Goal: Check status: Check status

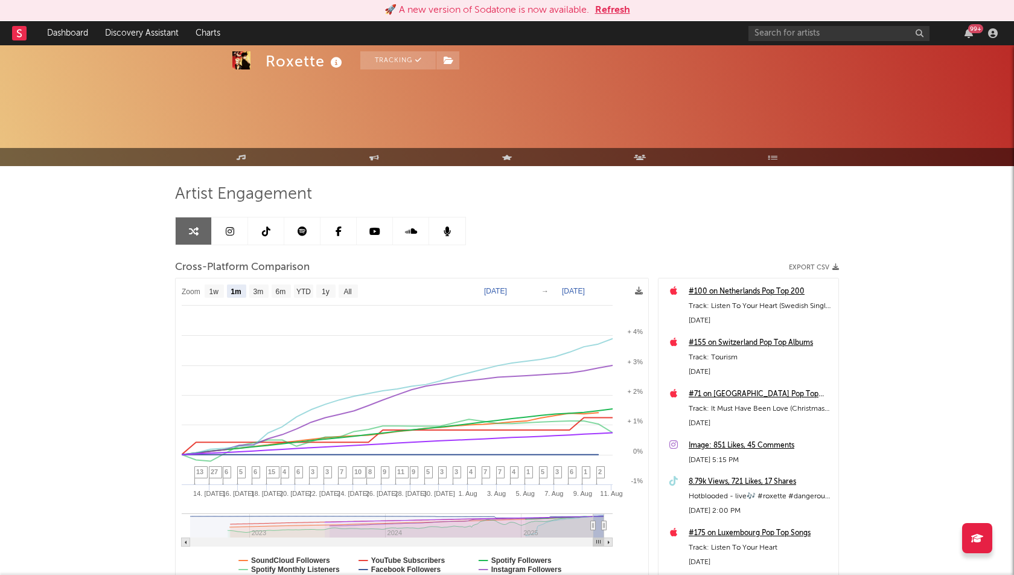
select select "1m"
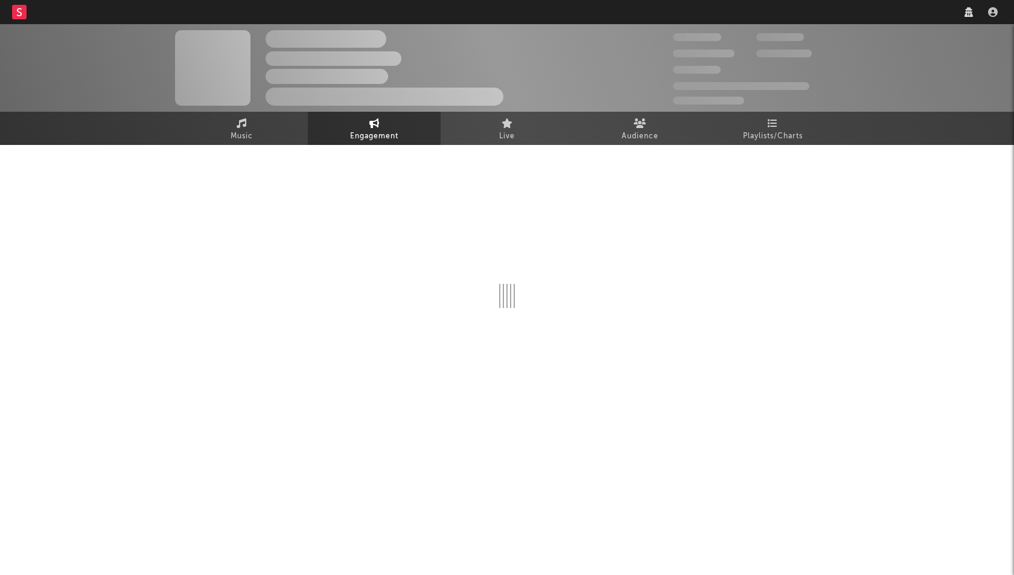
select select "1w"
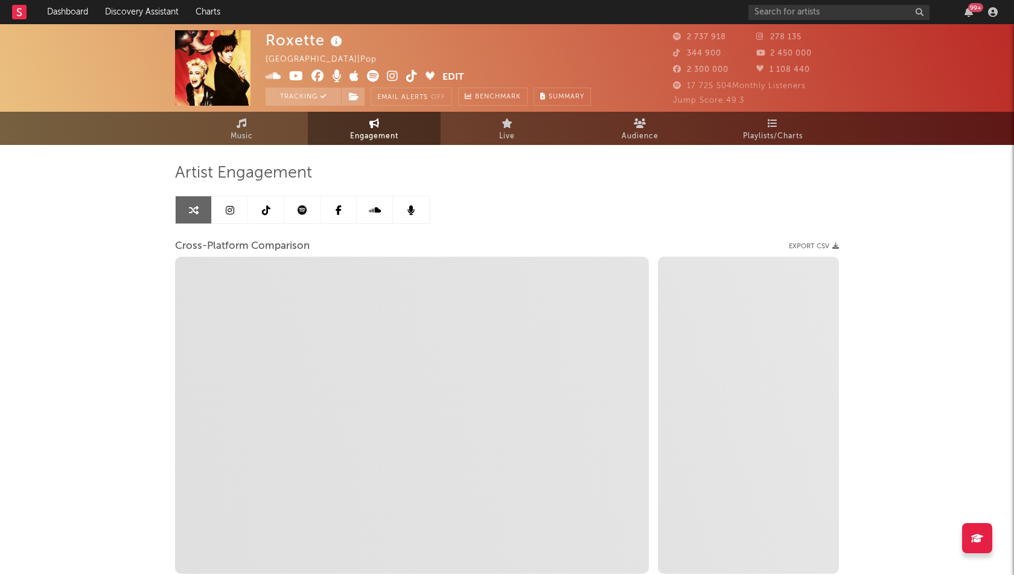
select select "1m"
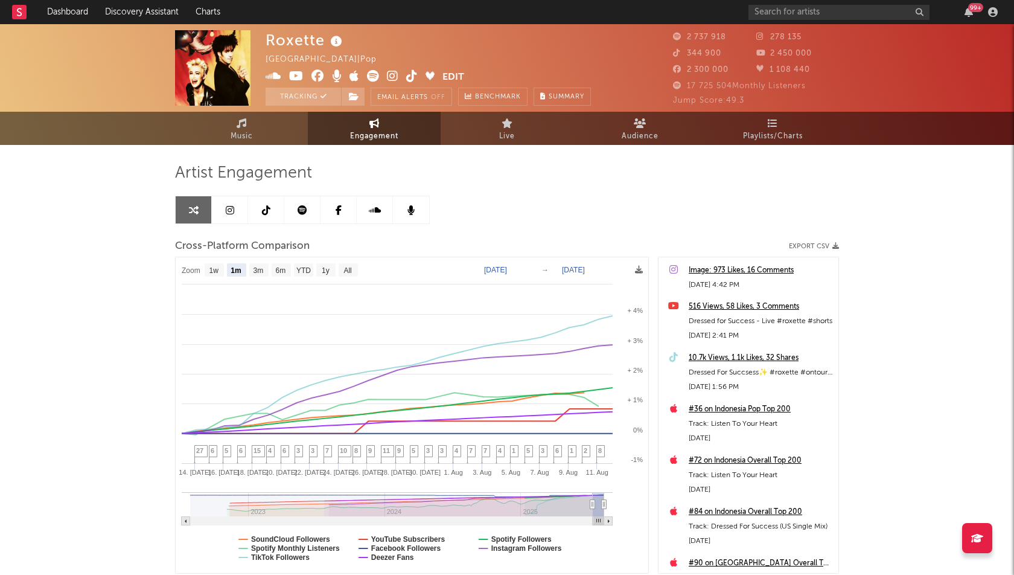
select select "1m"
